Goal: Transaction & Acquisition: Purchase product/service

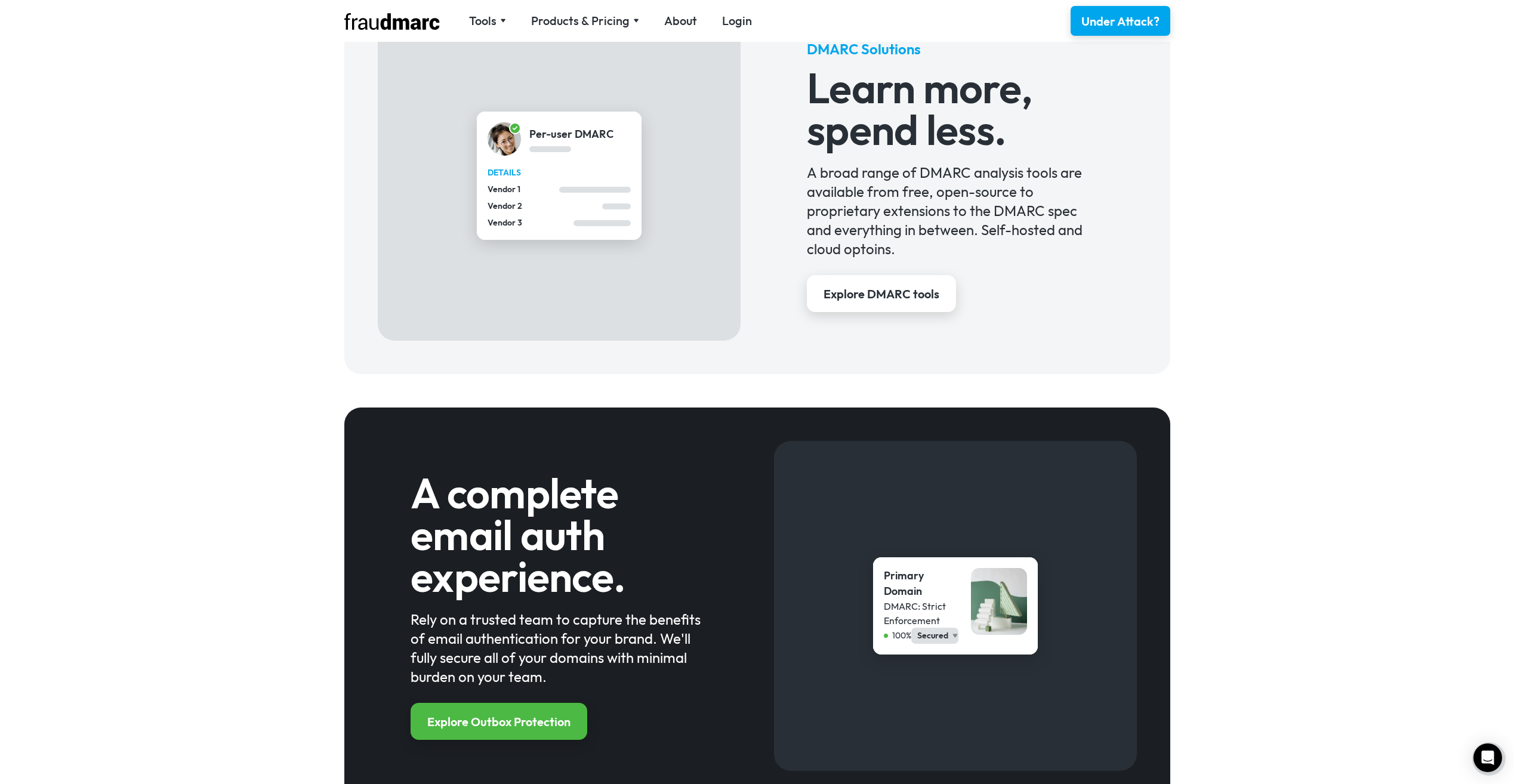
scroll to position [895, 0]
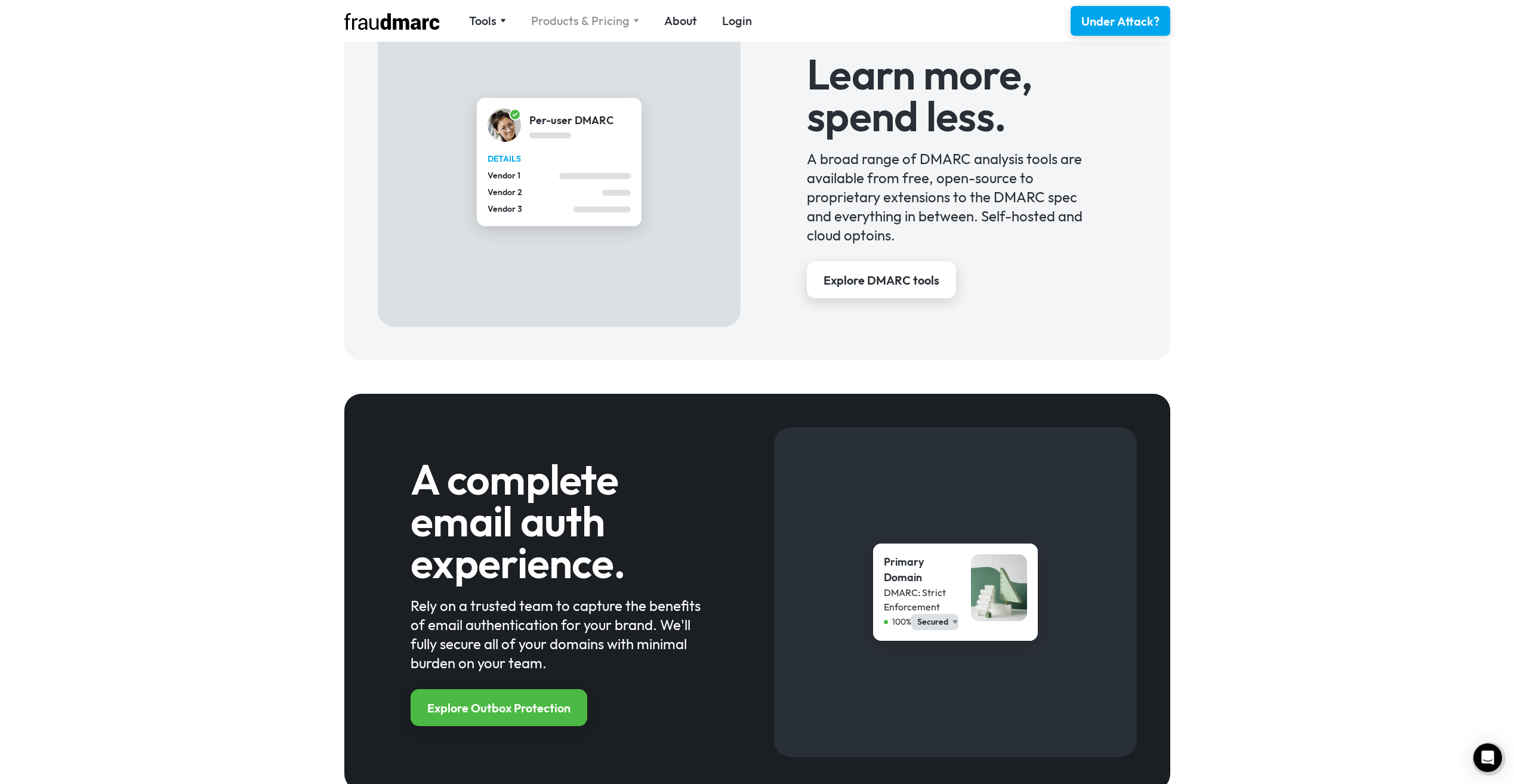
click at [586, 17] on div "Products & Pricing" at bounding box center [580, 21] width 98 height 17
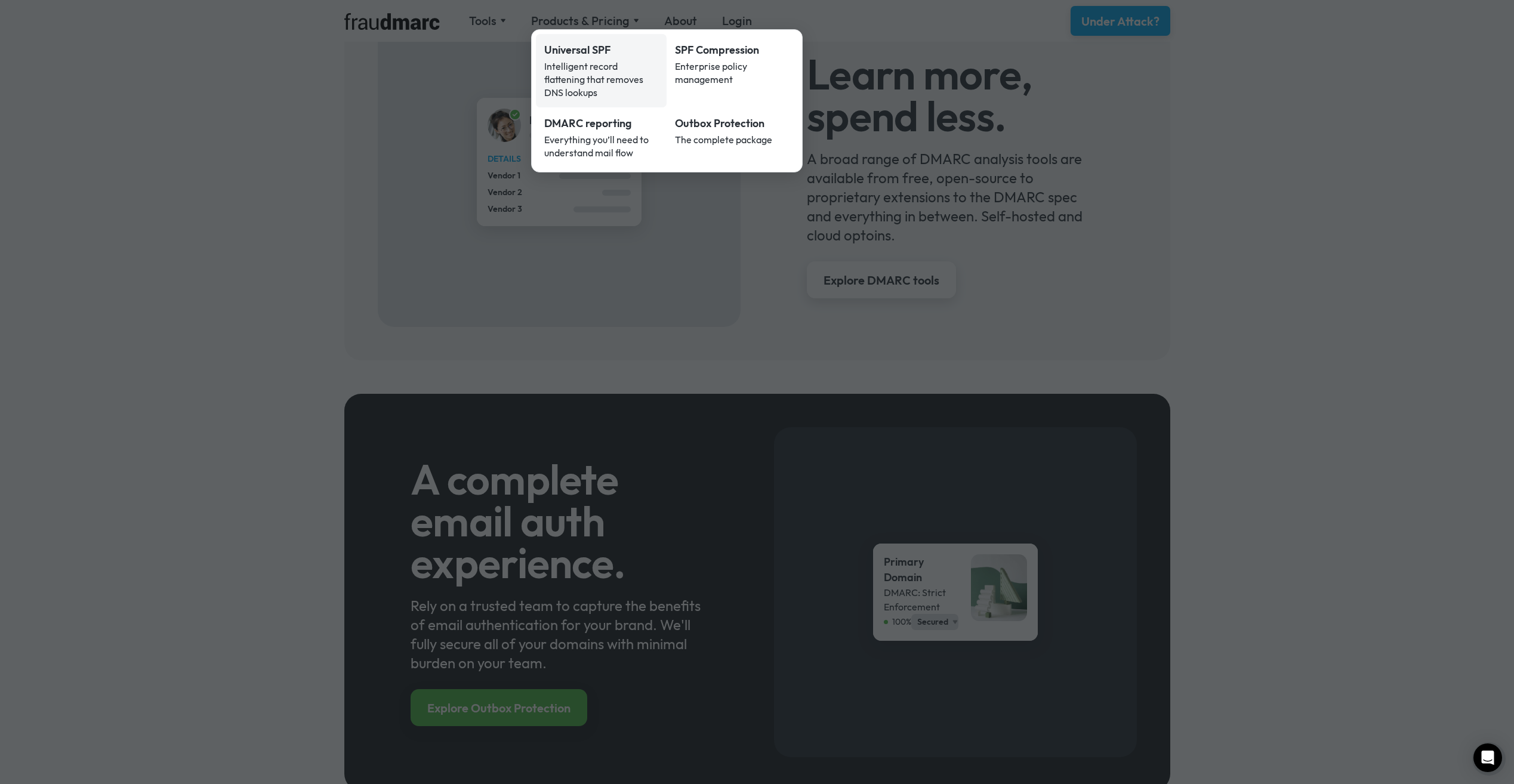
click at [642, 45] on div "Universal SPF" at bounding box center [602, 50] width 115 height 16
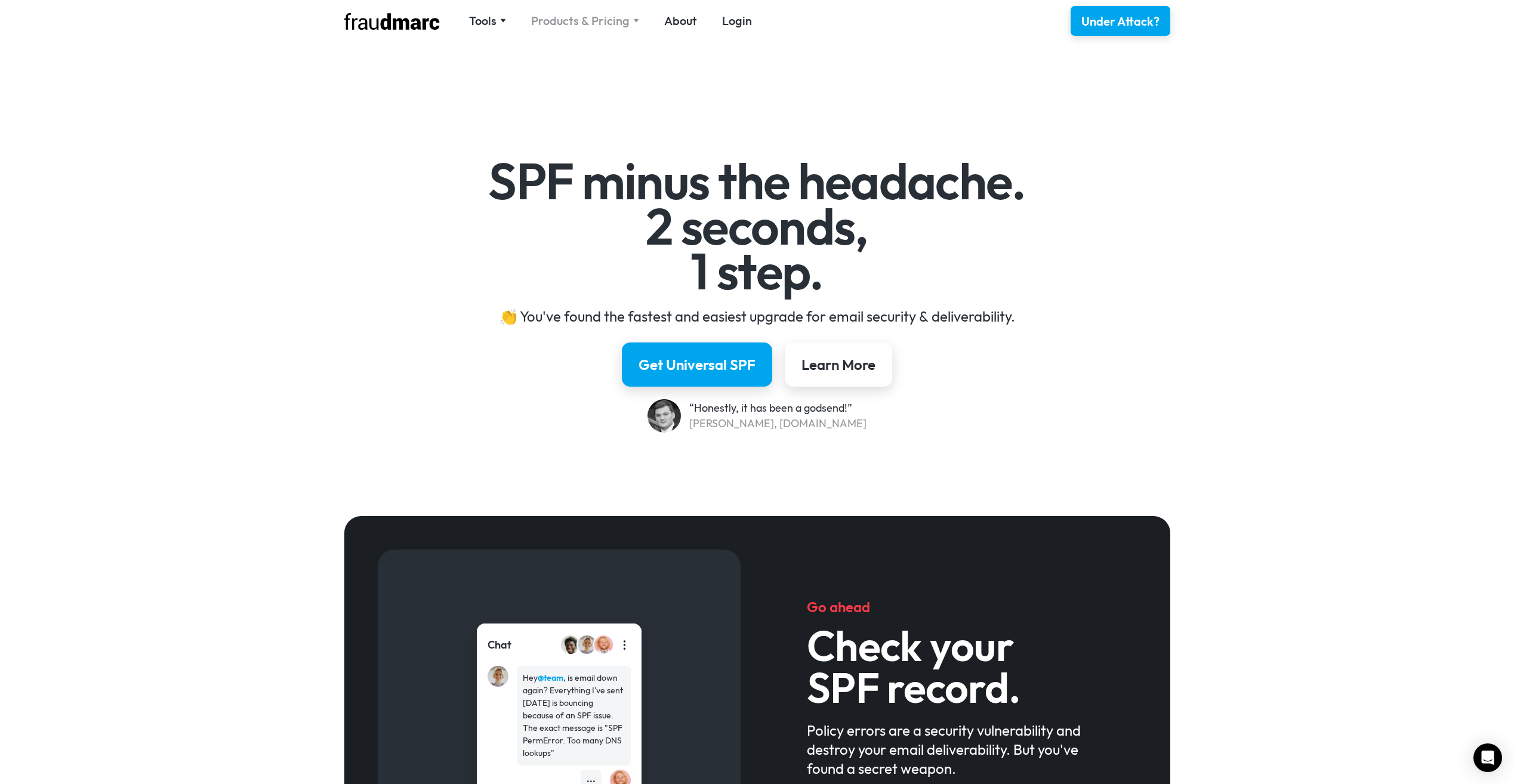
click at [571, 16] on div "Products & Pricing" at bounding box center [580, 21] width 98 height 17
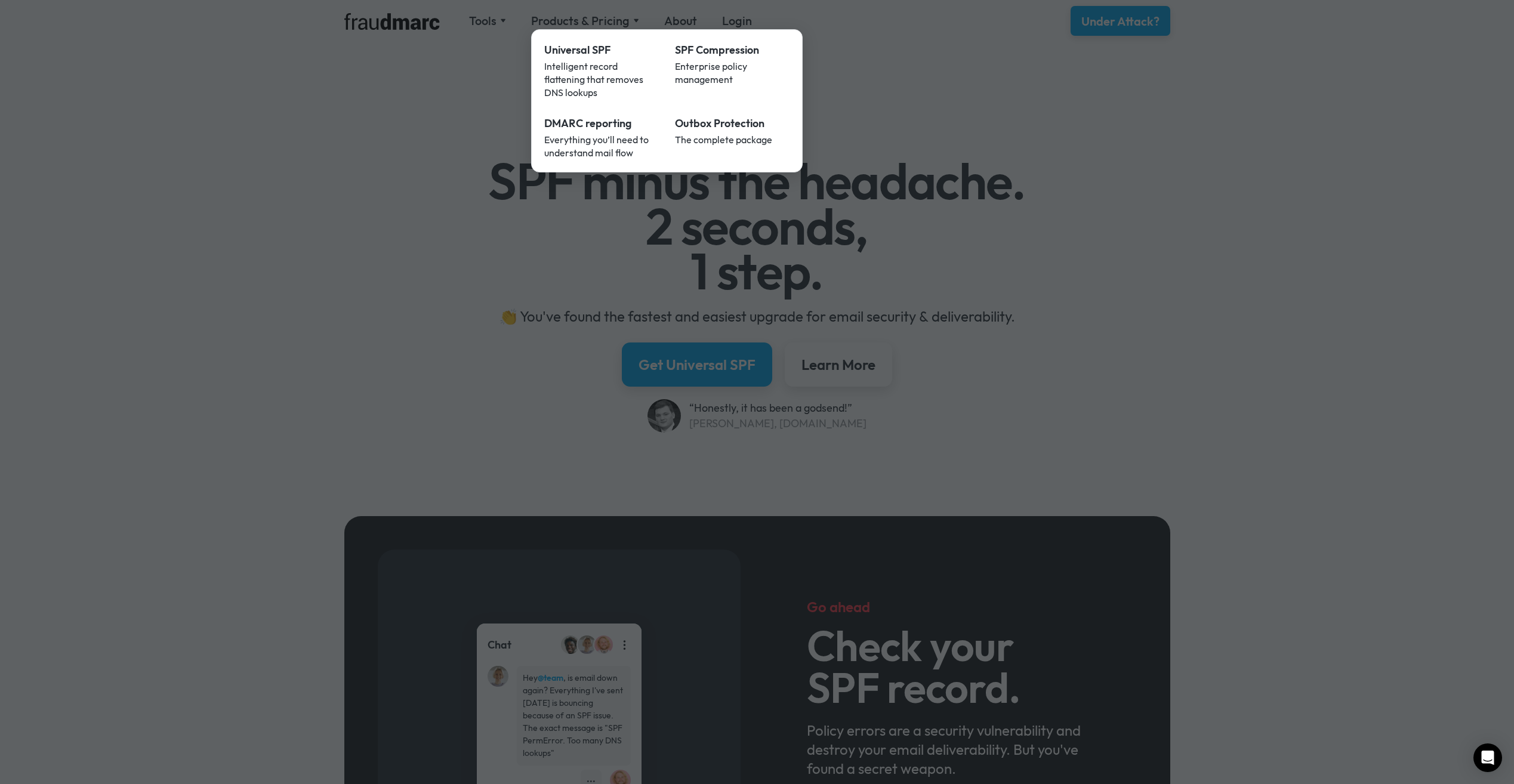
click at [404, 303] on div at bounding box center [757, 392] width 1514 height 784
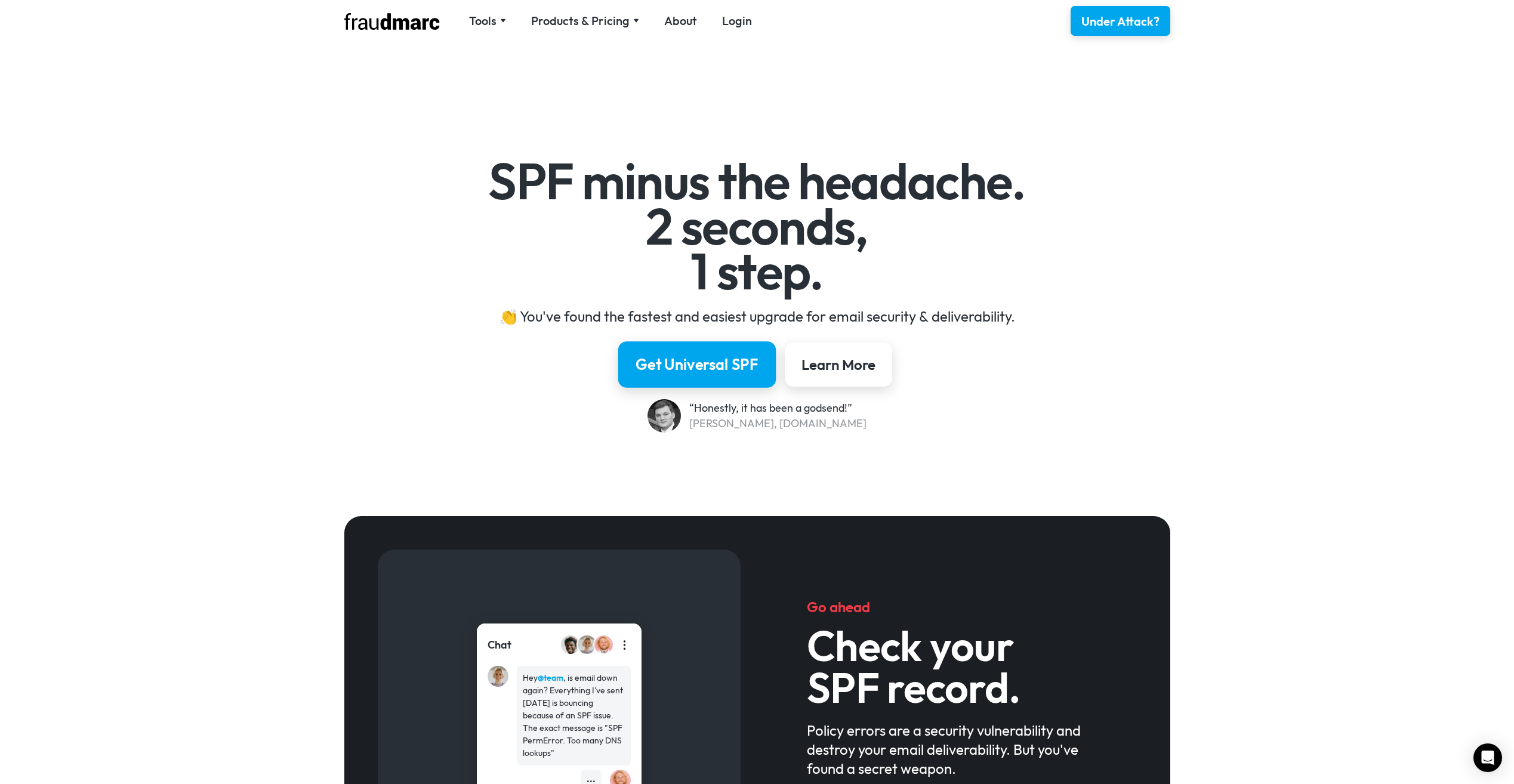
click at [690, 356] on div "Get Universal SPF" at bounding box center [697, 364] width 123 height 20
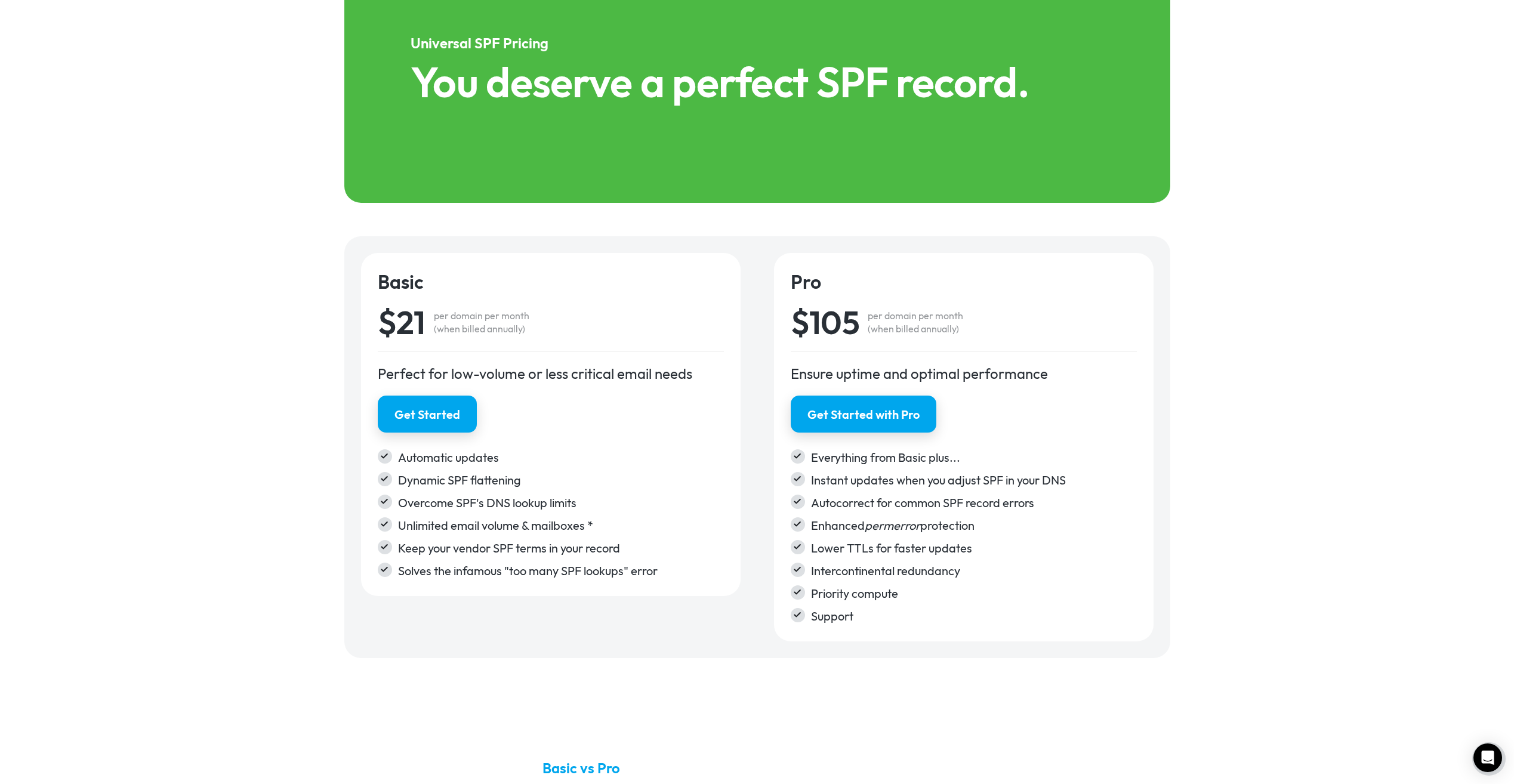
scroll to position [1902, 0]
